Goal: Transaction & Acquisition: Purchase product/service

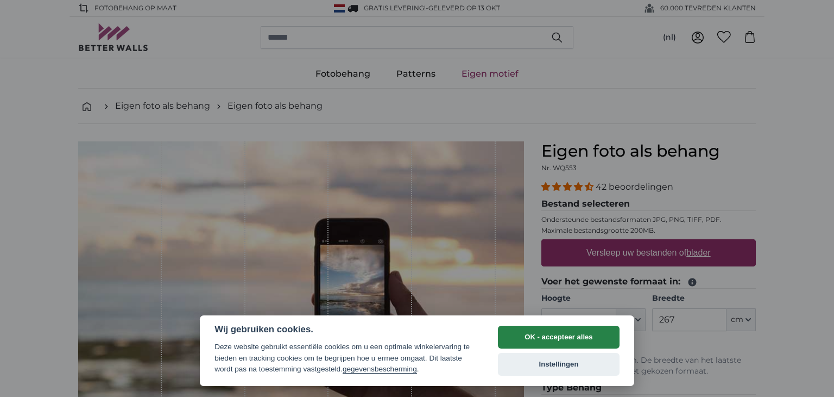
click at [563, 344] on button "OK - accepteer alles" at bounding box center [559, 336] width 122 height 23
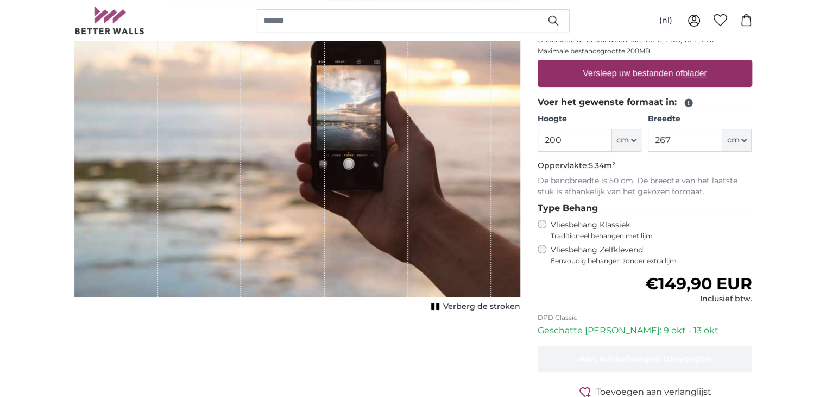
scroll to position [109, 0]
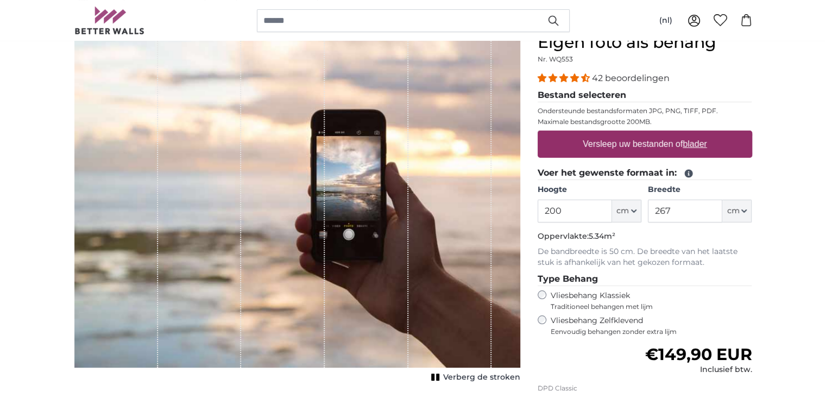
click at [649, 142] on label "Versleep uw bestanden of blader" at bounding box center [644, 144] width 133 height 22
click at [649, 134] on input "Versleep uw bestanden of blader" at bounding box center [645, 131] width 215 height 3
type input "**********"
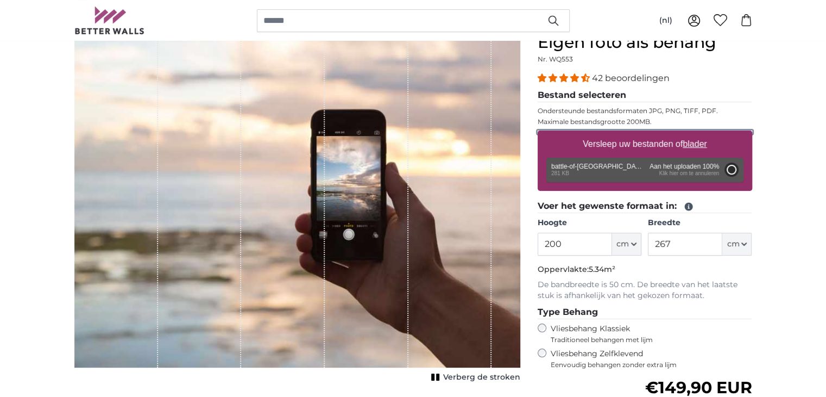
type input "74"
type input "85.8"
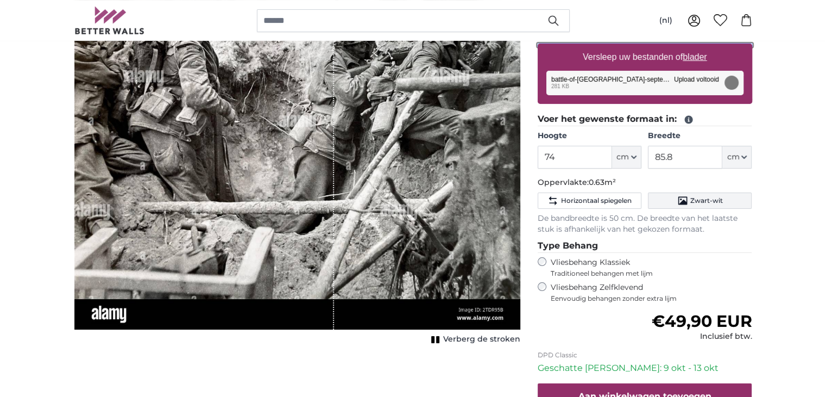
scroll to position [163, 0]
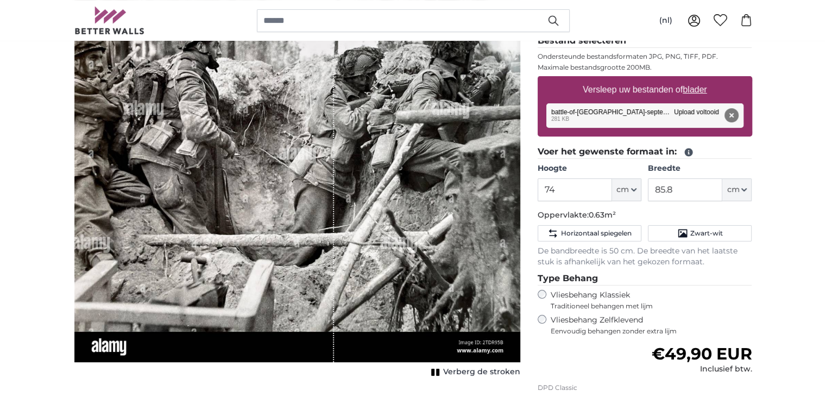
drag, startPoint x: 396, startPoint y: 181, endPoint x: 395, endPoint y: 206, distance: 24.5
click at [395, 206] on div "1 of 1" at bounding box center [297, 169] width 446 height 383
